Goal: Download file/media

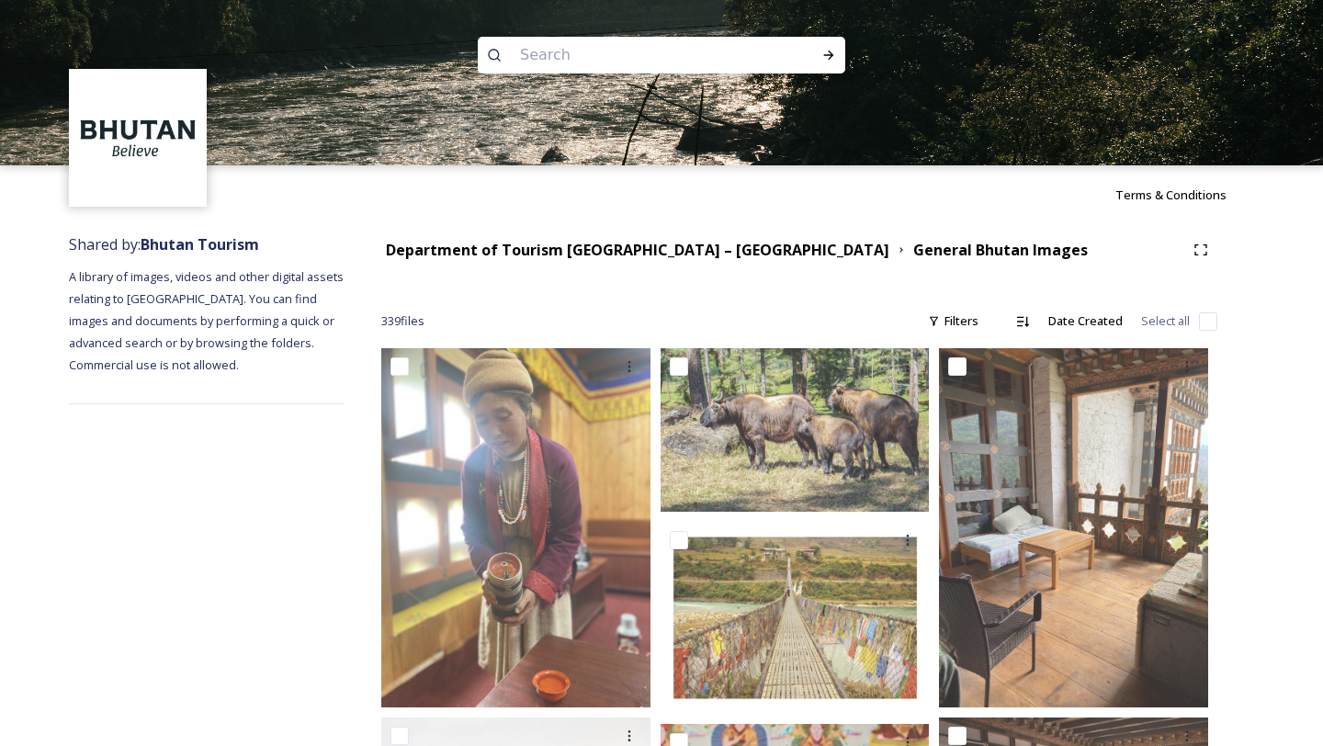
click at [671, 261] on div "Department of Tourism [GEOGRAPHIC_DATA] – Brand Centre General Bhutan Images" at bounding box center [799, 249] width 836 height 33
click at [671, 247] on strong "Department of Tourism [GEOGRAPHIC_DATA] – [GEOGRAPHIC_DATA]" at bounding box center [637, 250] width 503 height 20
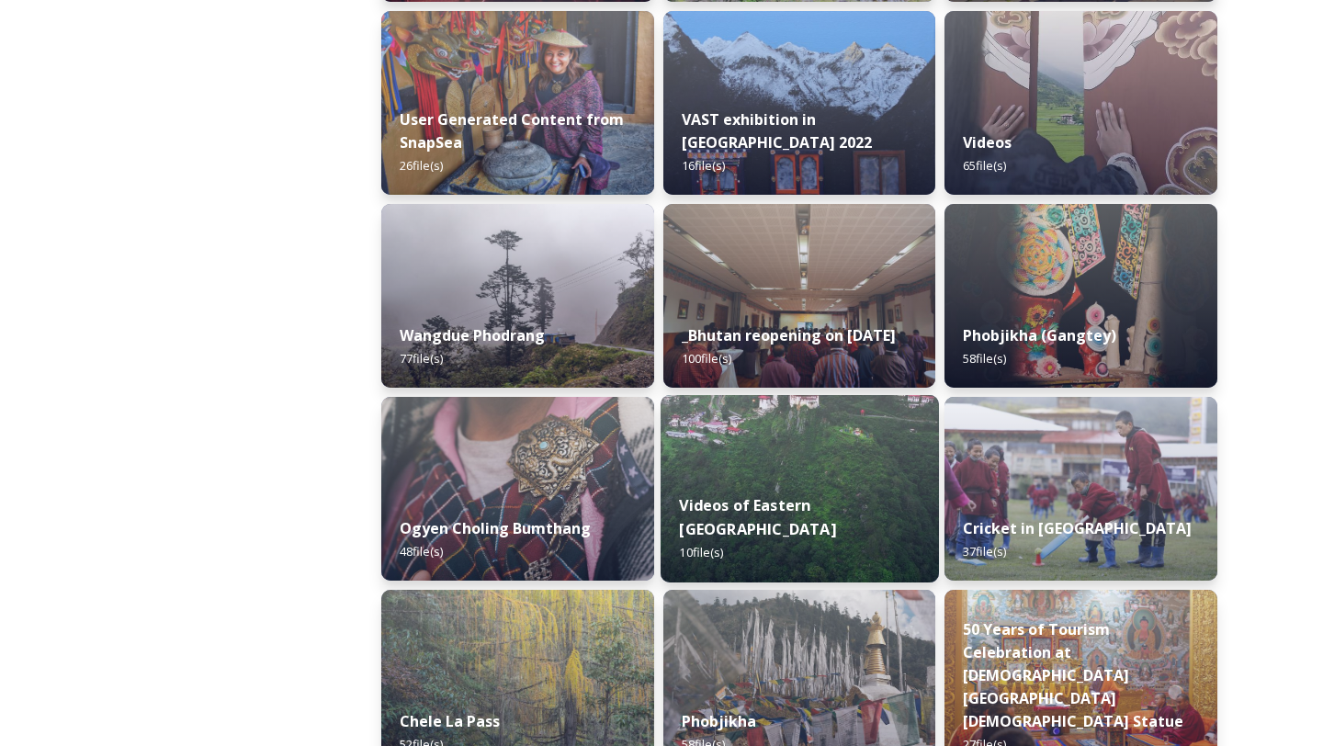
scroll to position [2523, 0]
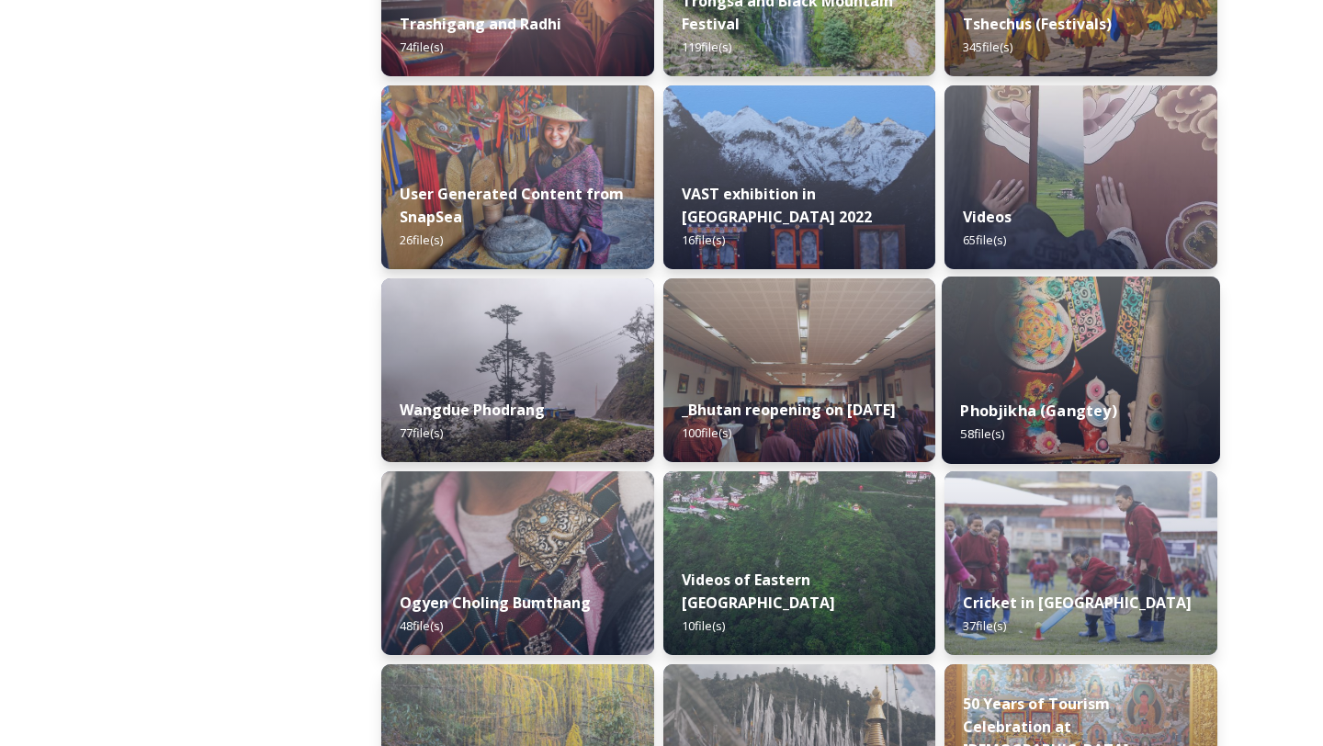
click at [1012, 311] on img at bounding box center [1081, 369] width 278 height 187
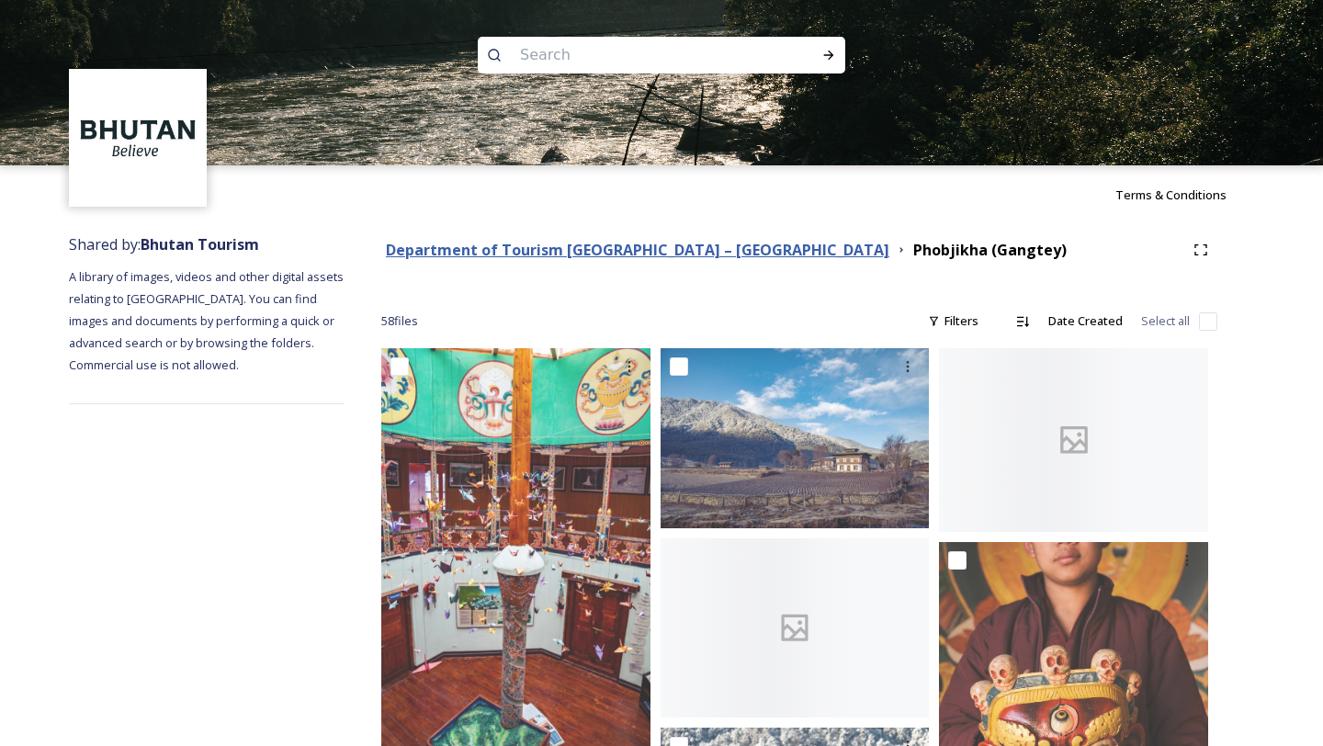
click at [679, 254] on strong "Department of Tourism [GEOGRAPHIC_DATA] – [GEOGRAPHIC_DATA]" at bounding box center [637, 250] width 503 height 20
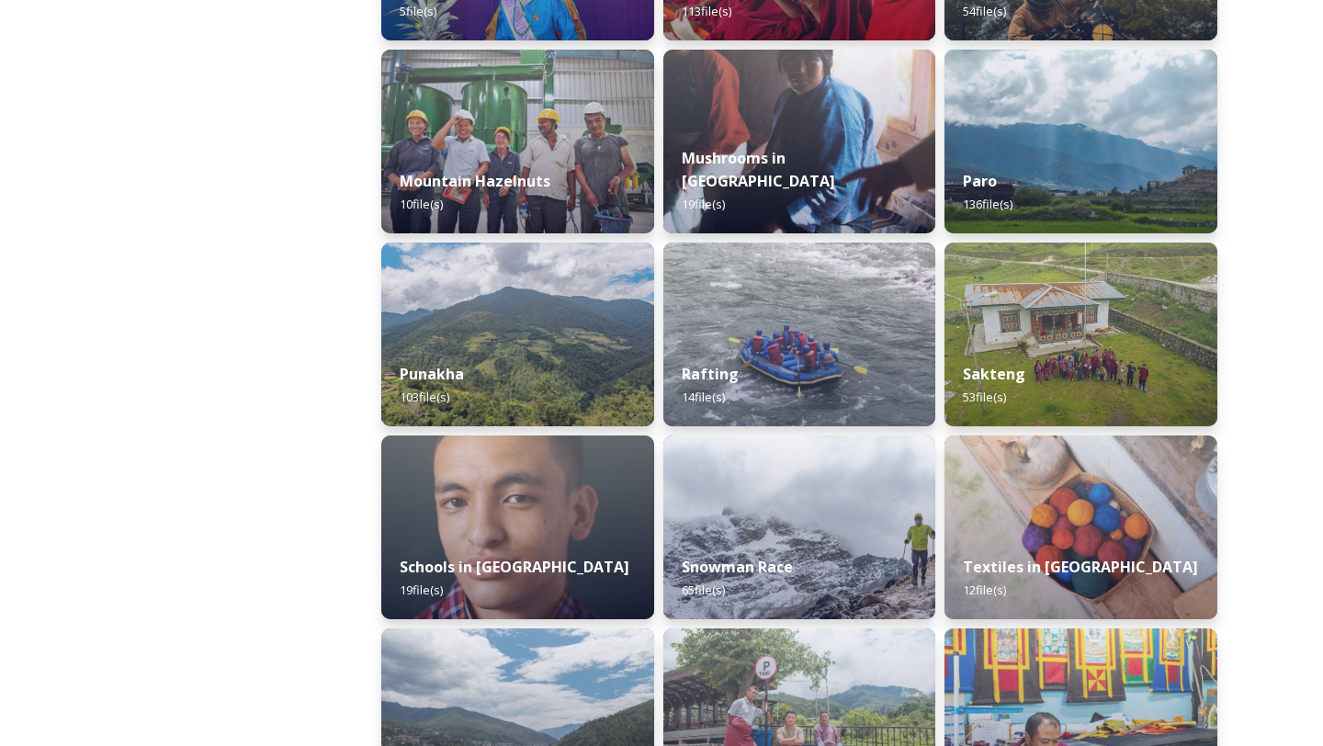
scroll to position [2290, 0]
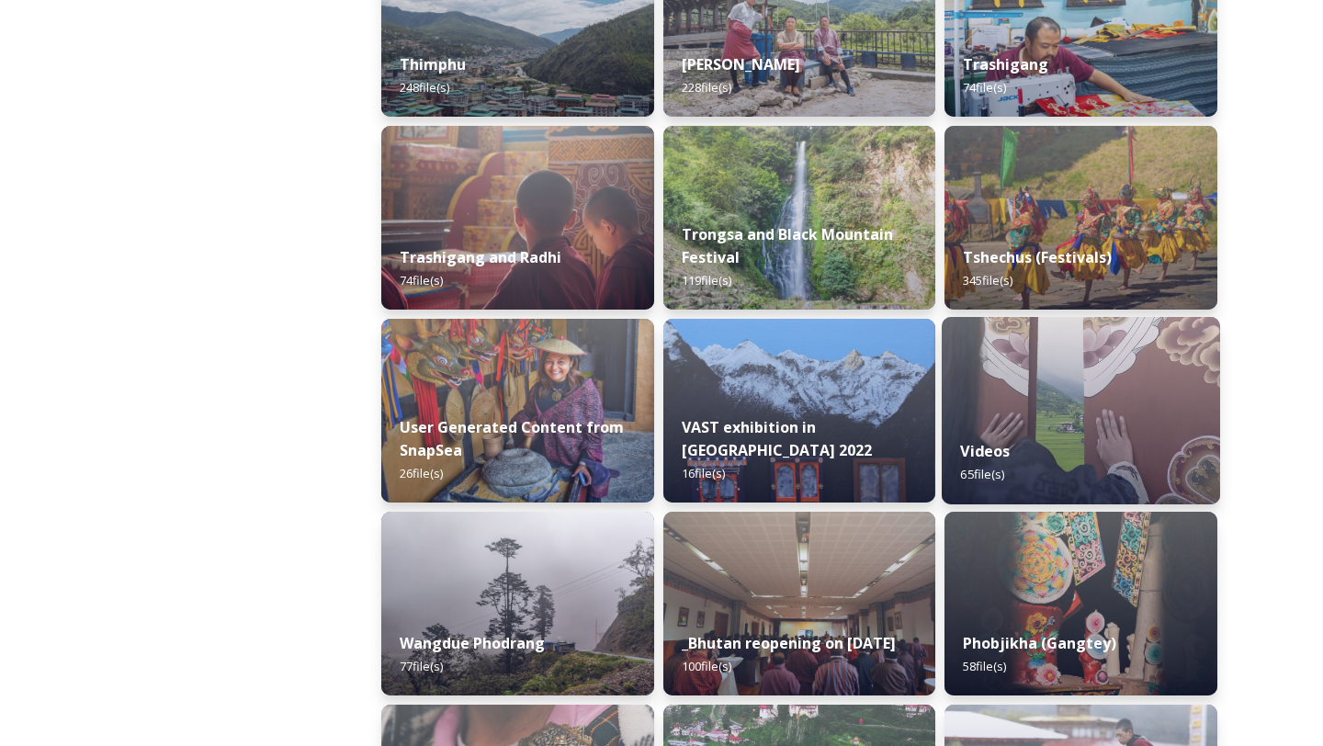
click at [1020, 352] on img at bounding box center [1081, 410] width 278 height 187
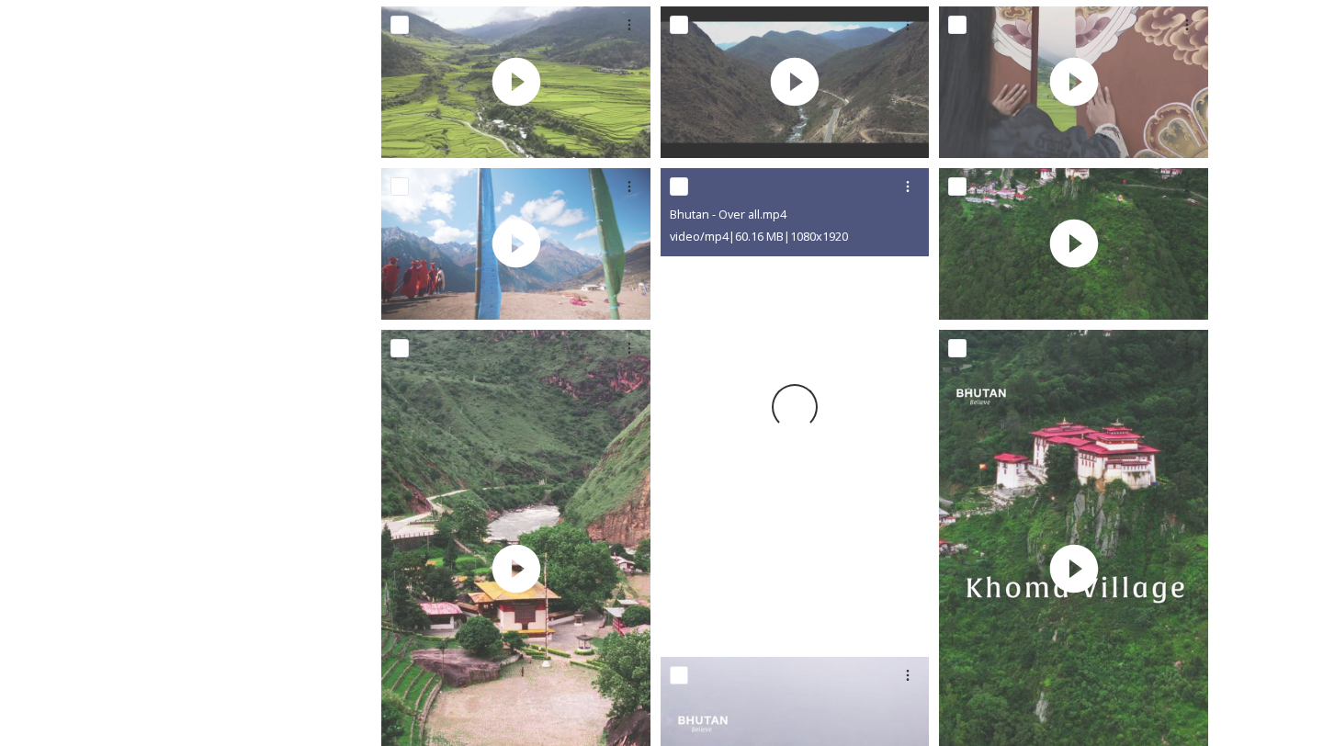
scroll to position [544, 0]
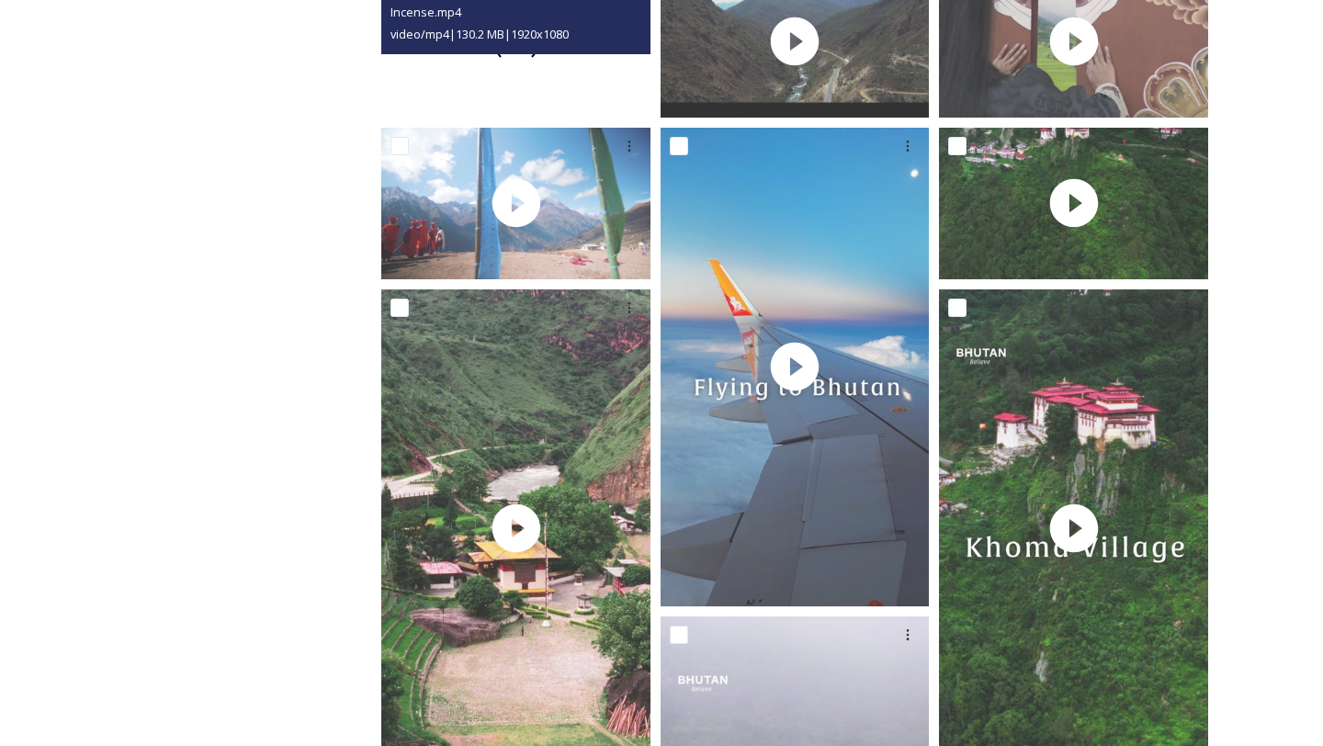
click at [548, 97] on div at bounding box center [515, 42] width 269 height 152
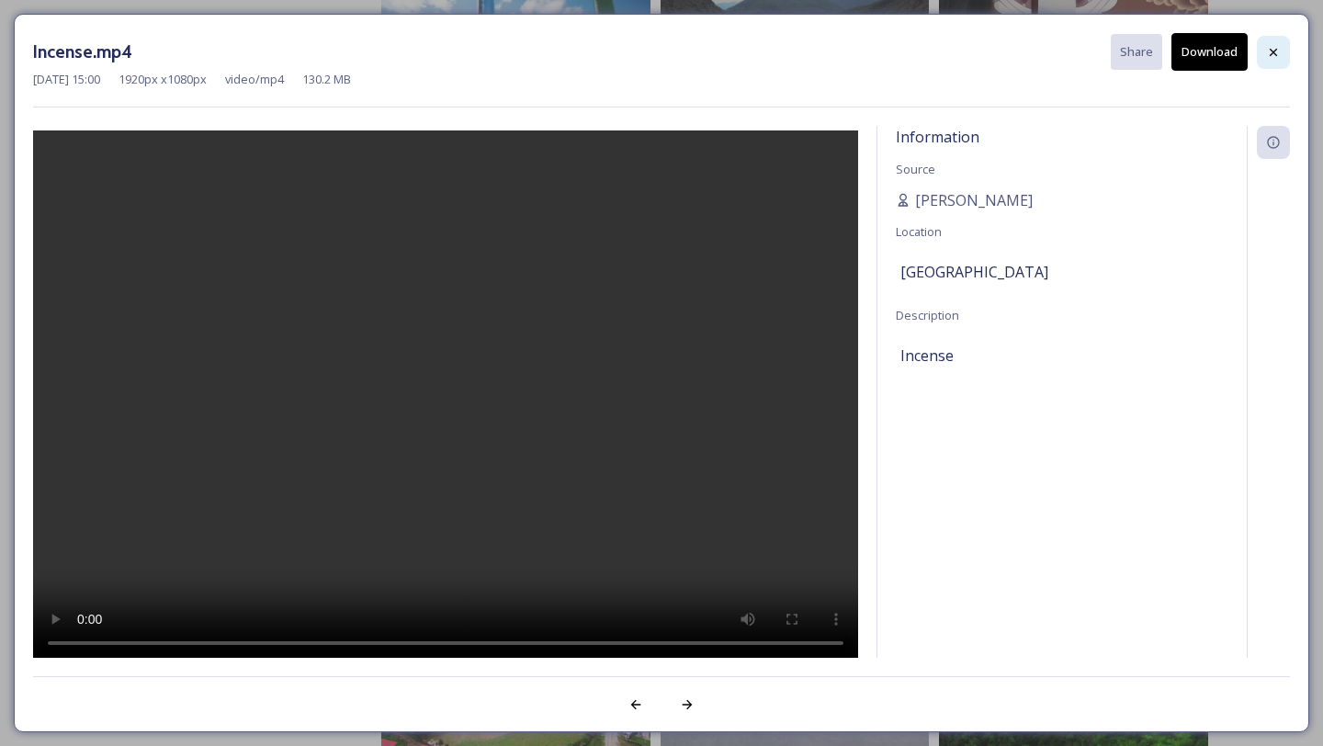
click at [1266, 47] on icon at bounding box center [1273, 52] width 15 height 15
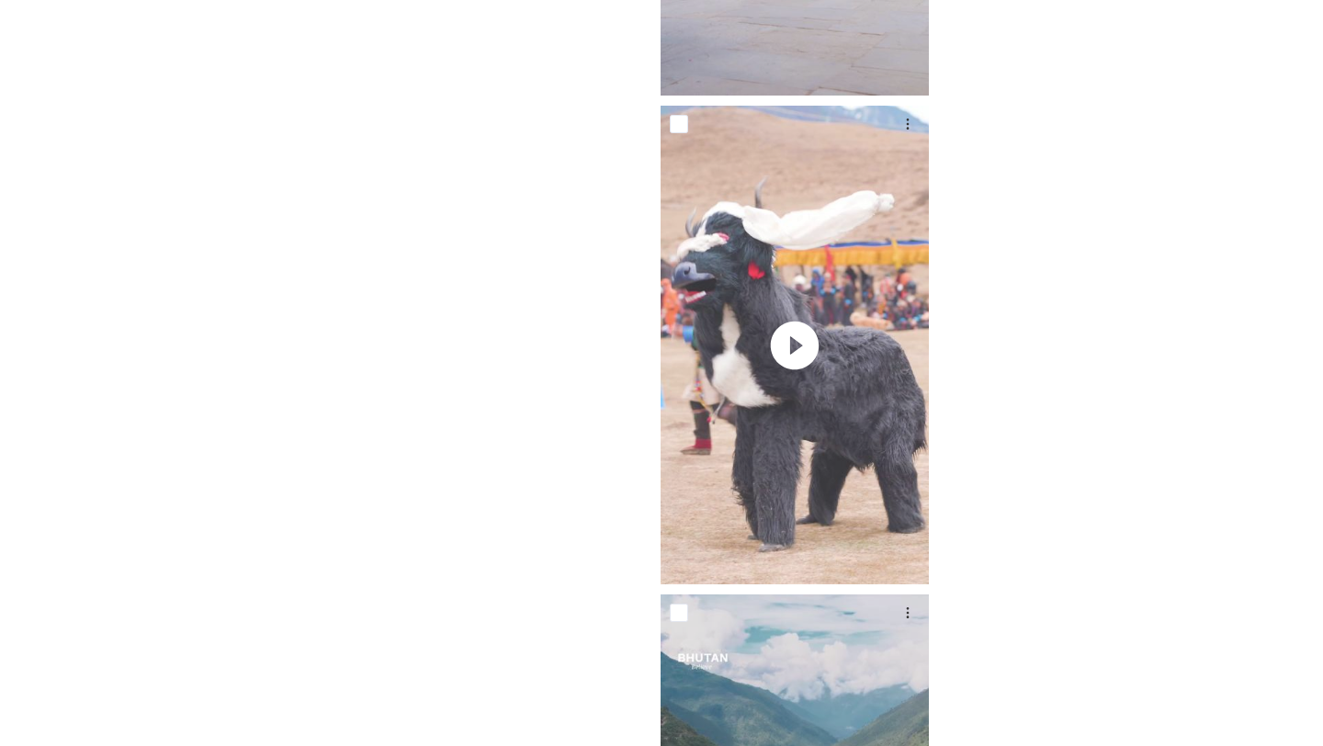
scroll to position [8419, 0]
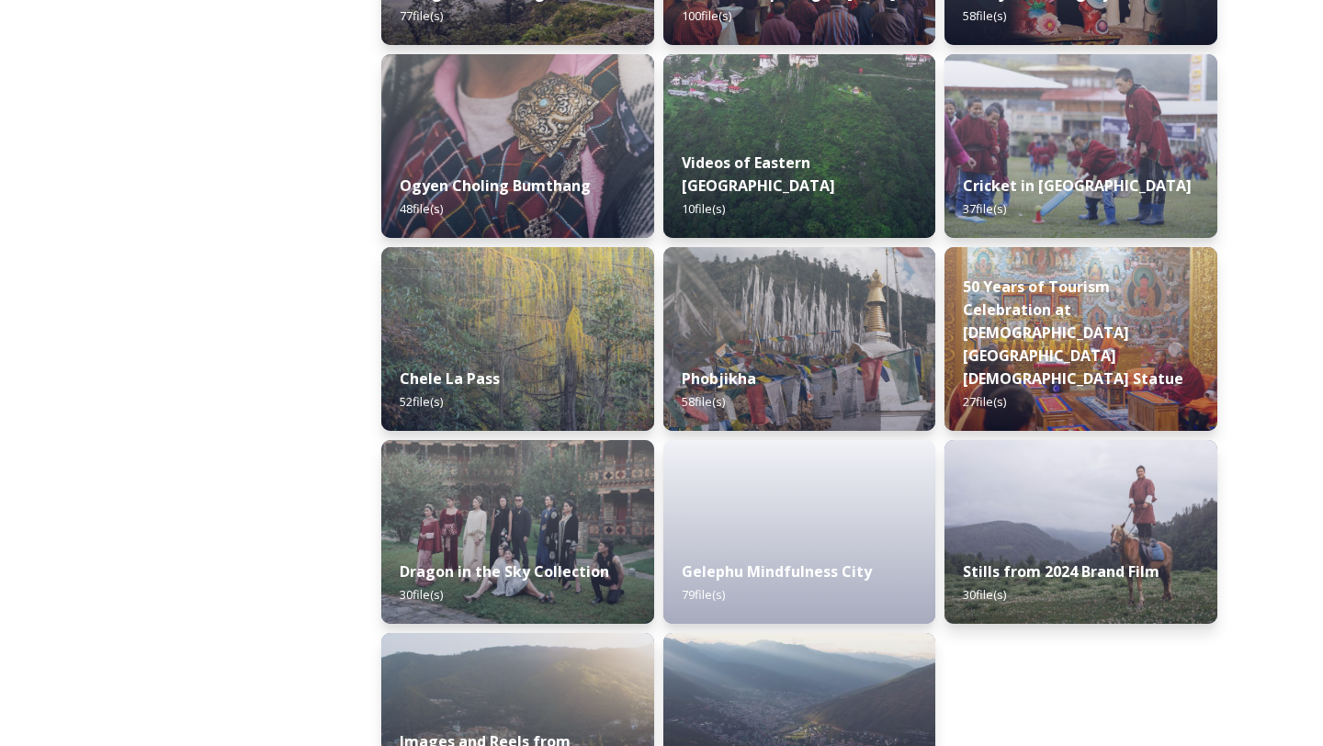
scroll to position [3029, 0]
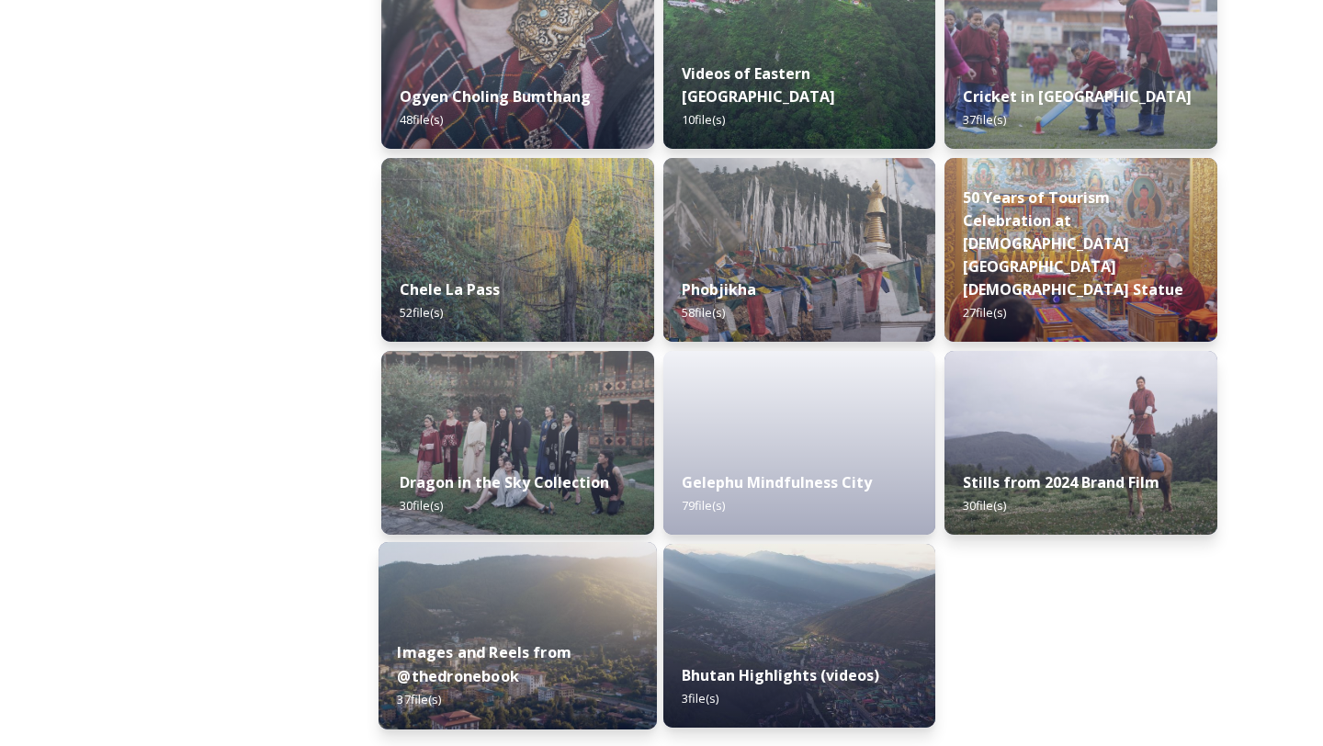
click at [517, 615] on img at bounding box center [517, 635] width 278 height 187
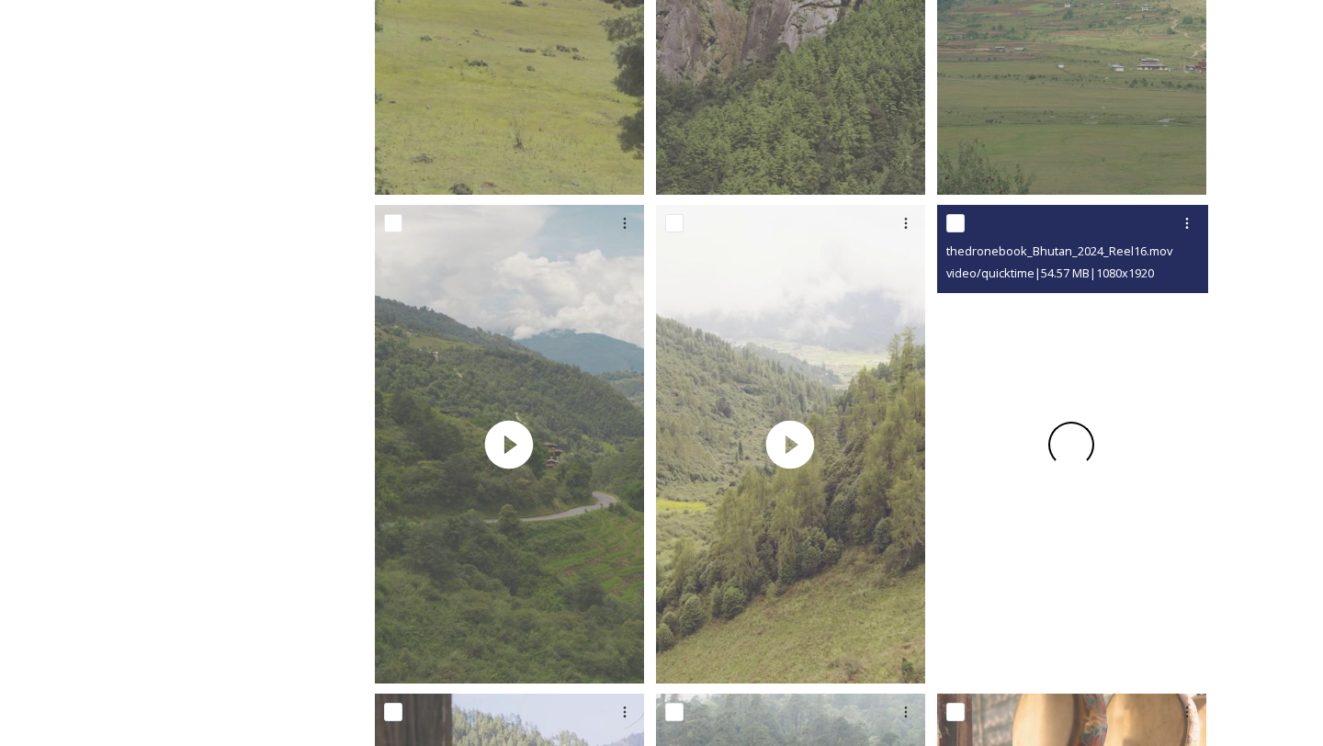
scroll to position [646, 0]
click at [1071, 557] on video "thedronebook_Bhutan_2024_Reel16.mov" at bounding box center [1071, 443] width 269 height 479
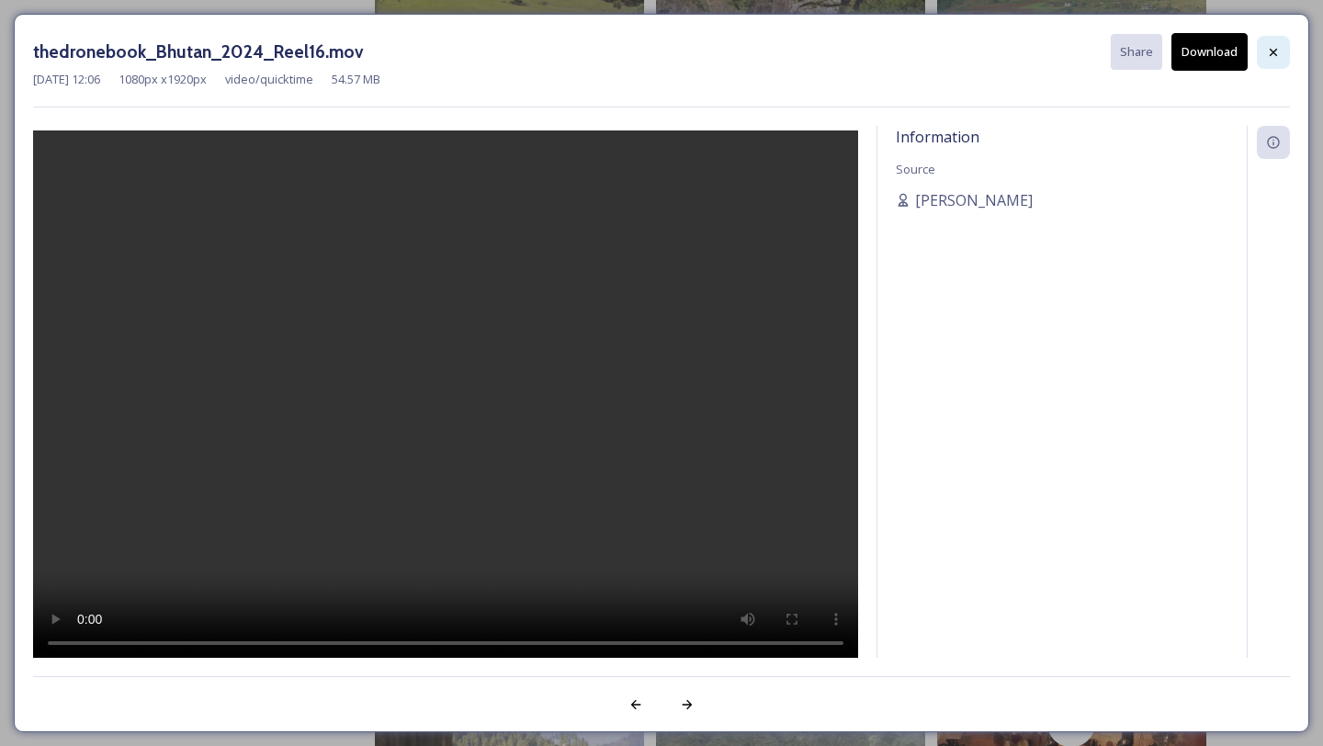
click at [1269, 60] on div at bounding box center [1273, 52] width 33 height 33
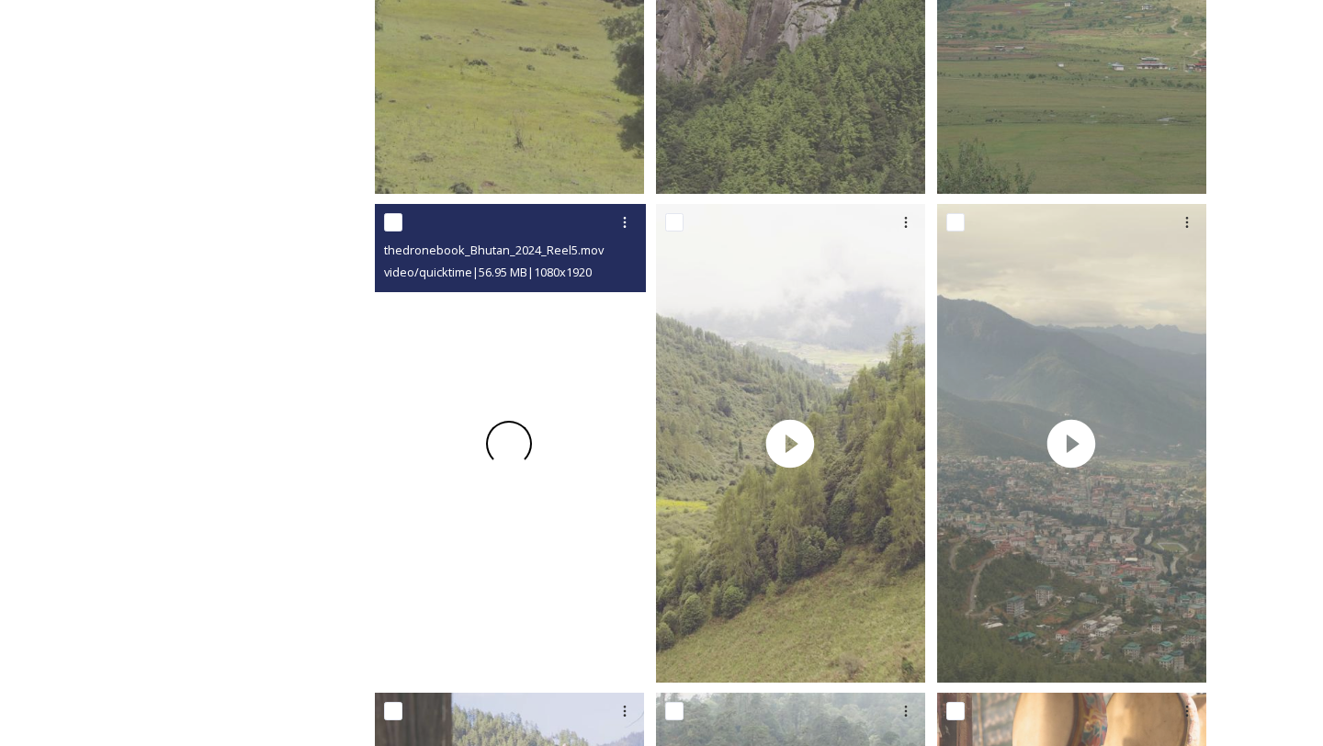
click at [542, 604] on div at bounding box center [509, 443] width 269 height 479
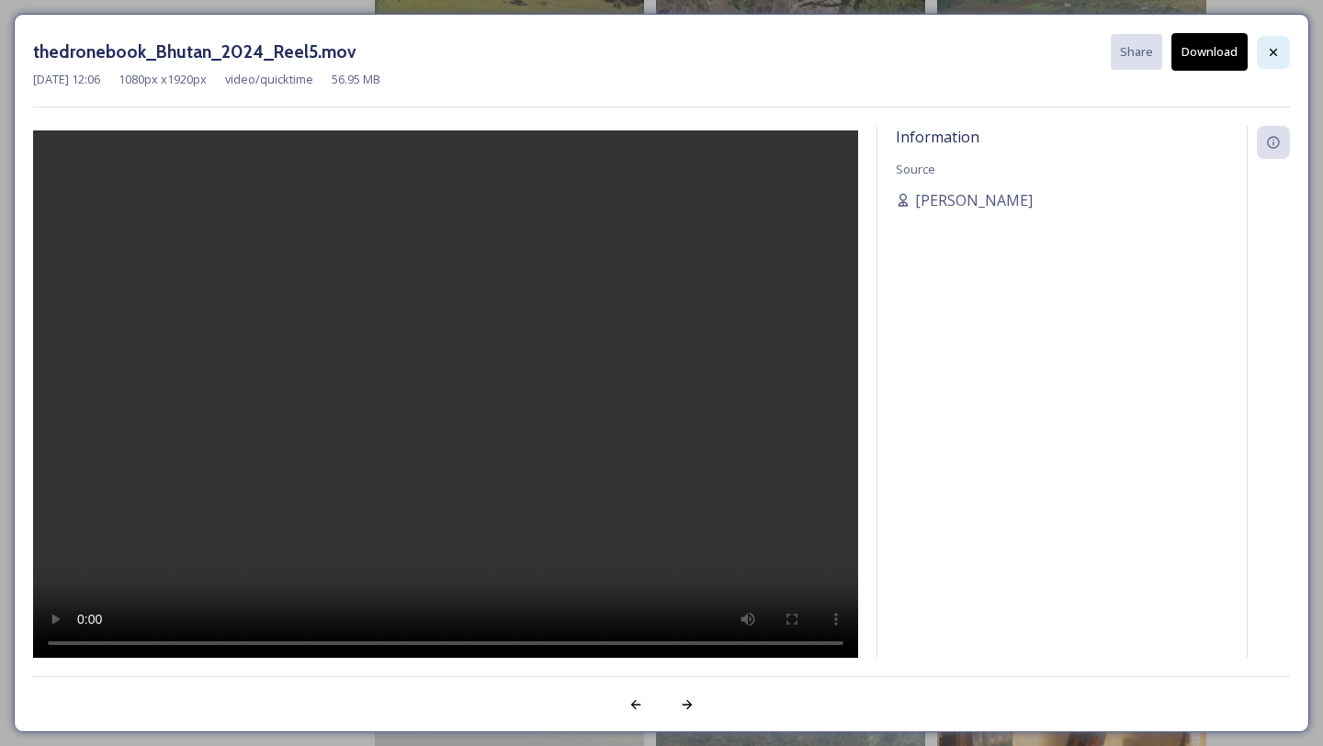
click at [1277, 62] on div at bounding box center [1273, 52] width 33 height 33
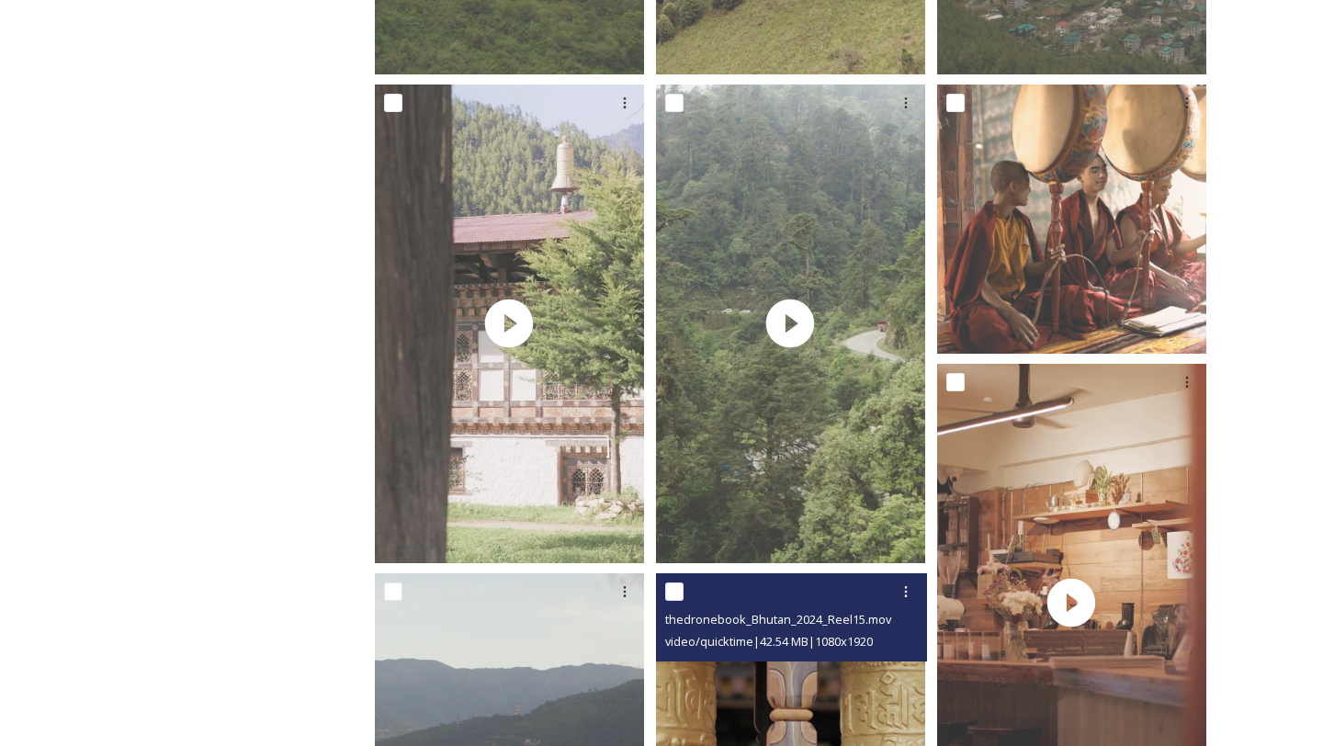
scroll to position [1274, 0]
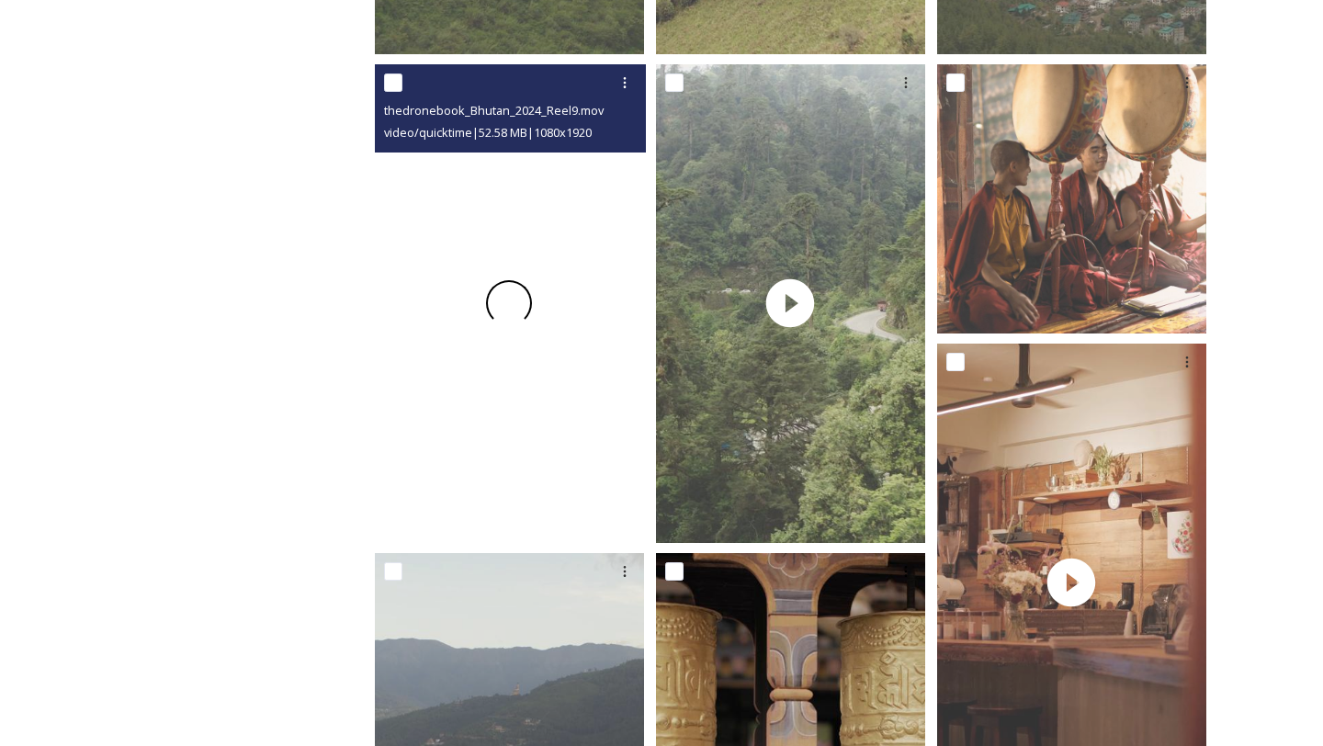
click at [532, 443] on div at bounding box center [509, 303] width 269 height 479
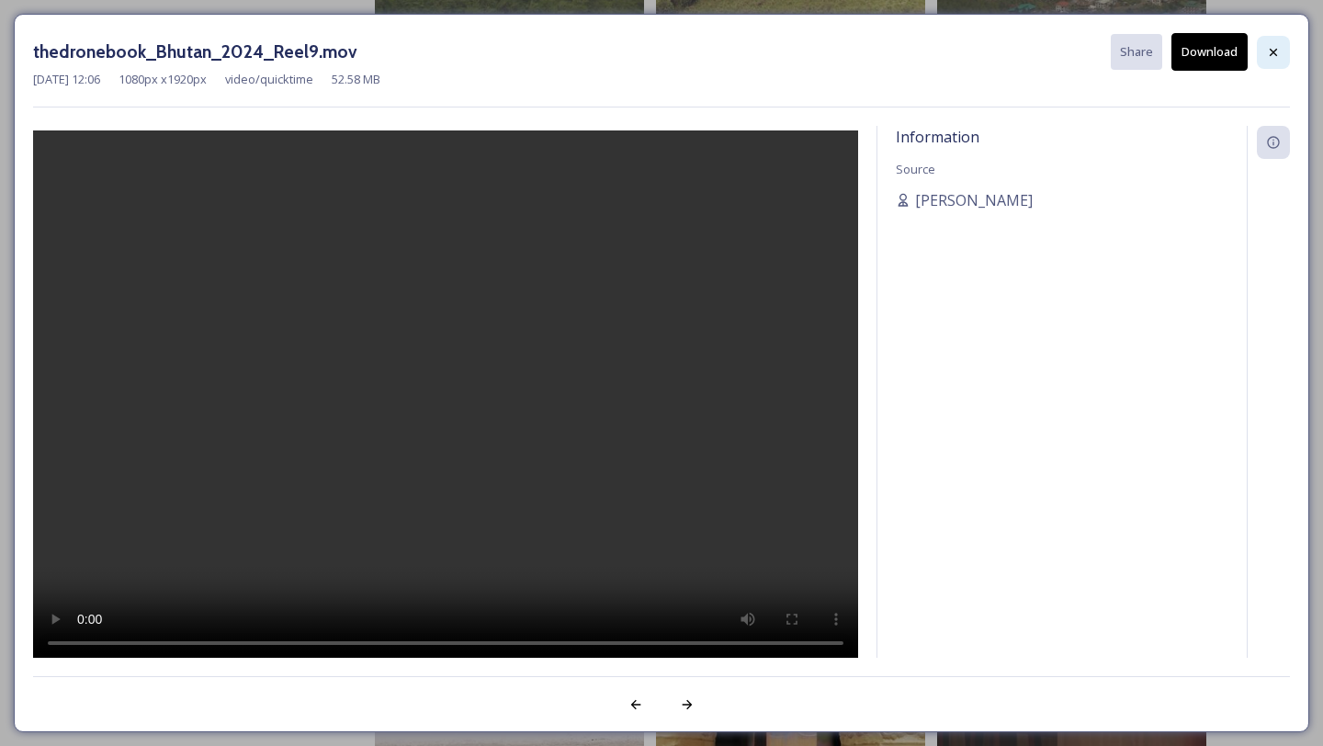
click at [1279, 50] on icon at bounding box center [1273, 52] width 15 height 15
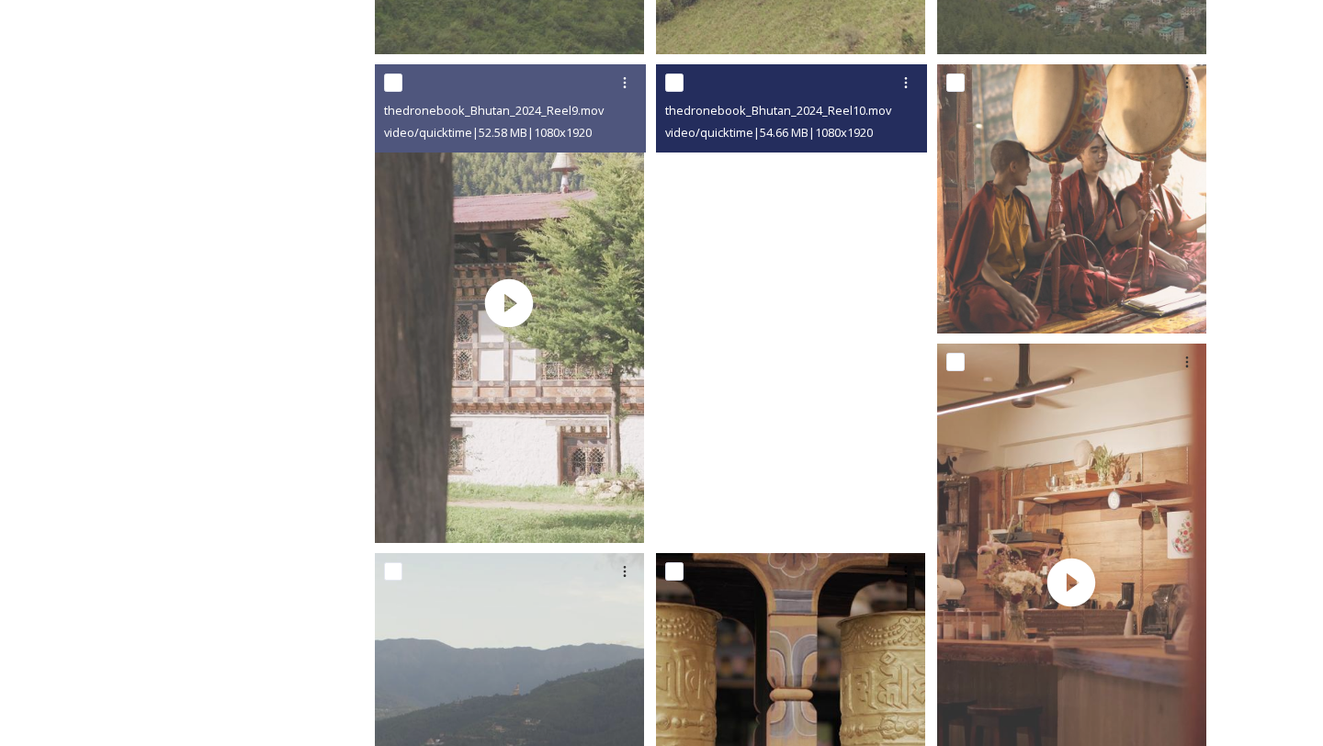
scroll to position [1478, 0]
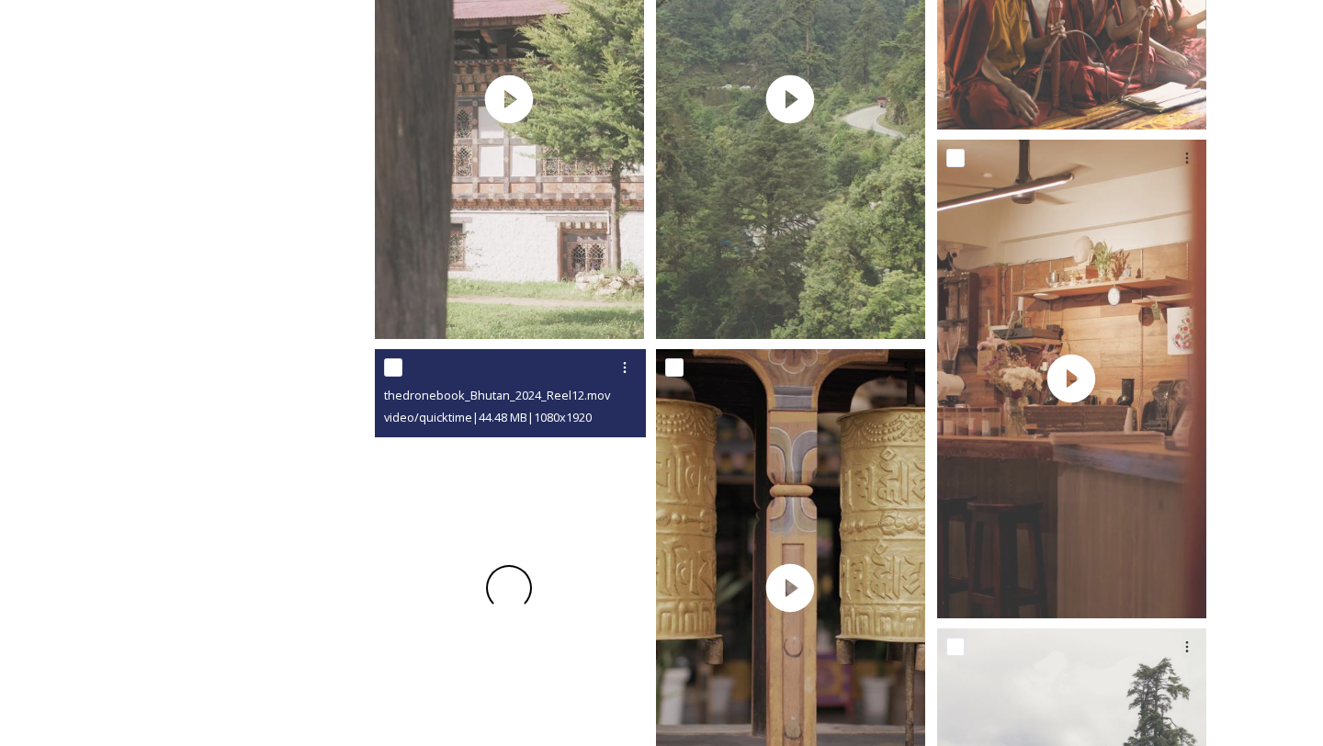
click at [569, 693] on div at bounding box center [509, 588] width 269 height 479
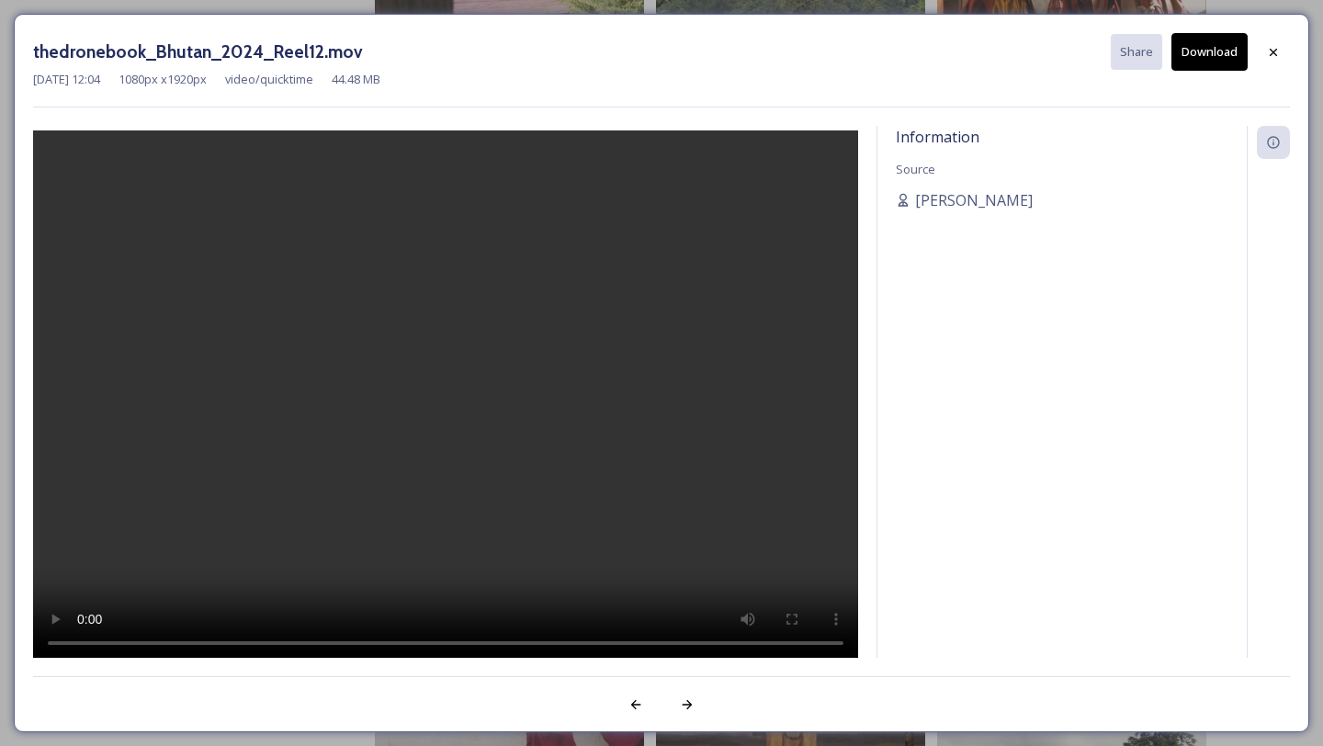
click at [1196, 58] on button "Download" at bounding box center [1209, 52] width 76 height 38
click at [1282, 60] on div at bounding box center [1273, 52] width 33 height 33
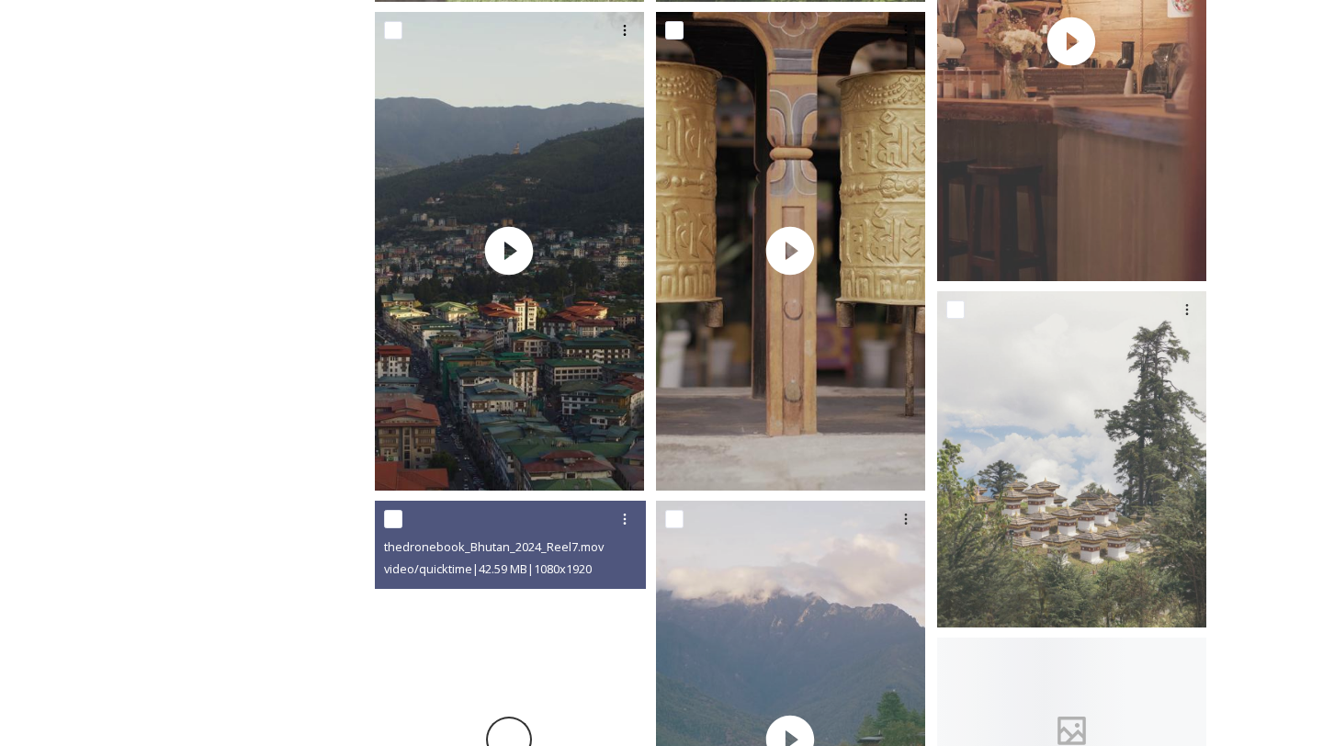
scroll to position [1996, 0]
